Goal: Navigation & Orientation: Go to known website

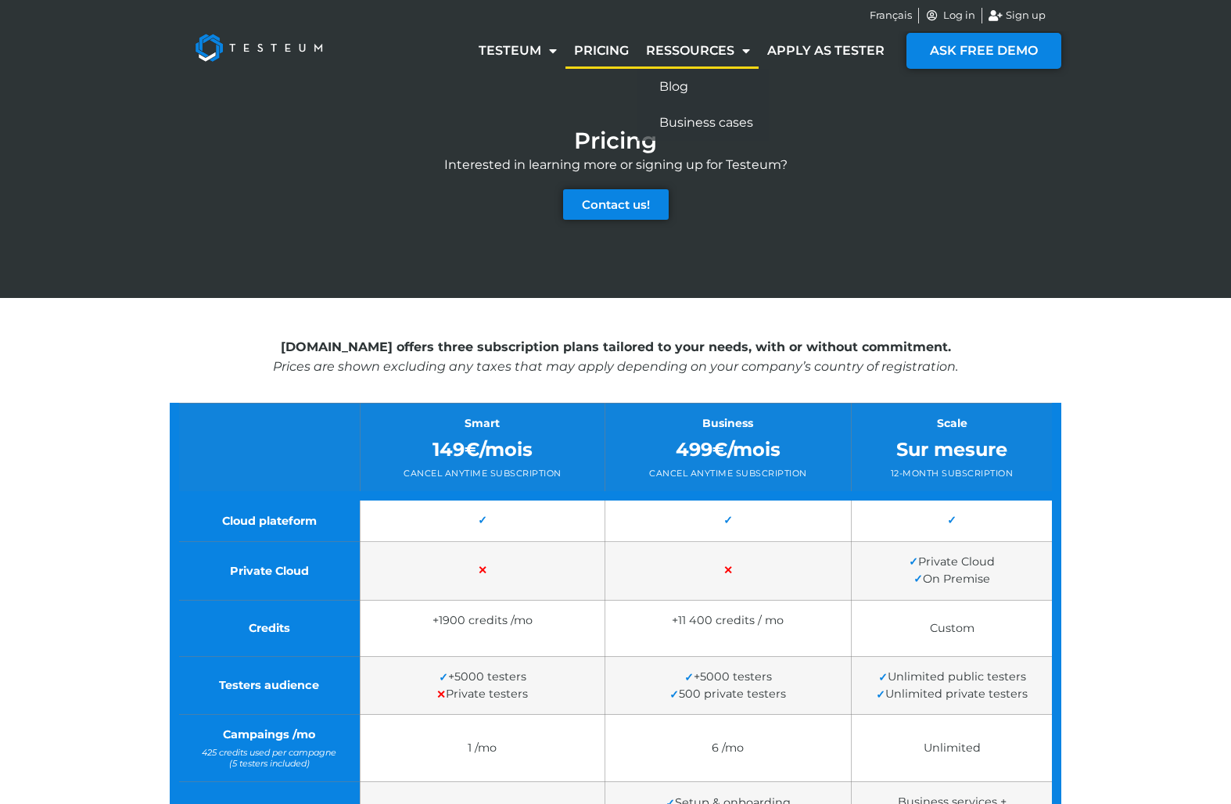
click at [706, 50] on link "Ressources" at bounding box center [698, 51] width 121 height 36
click at [511, 34] on link "Testeum" at bounding box center [517, 51] width 95 height 36
